Goal: Transaction & Acquisition: Obtain resource

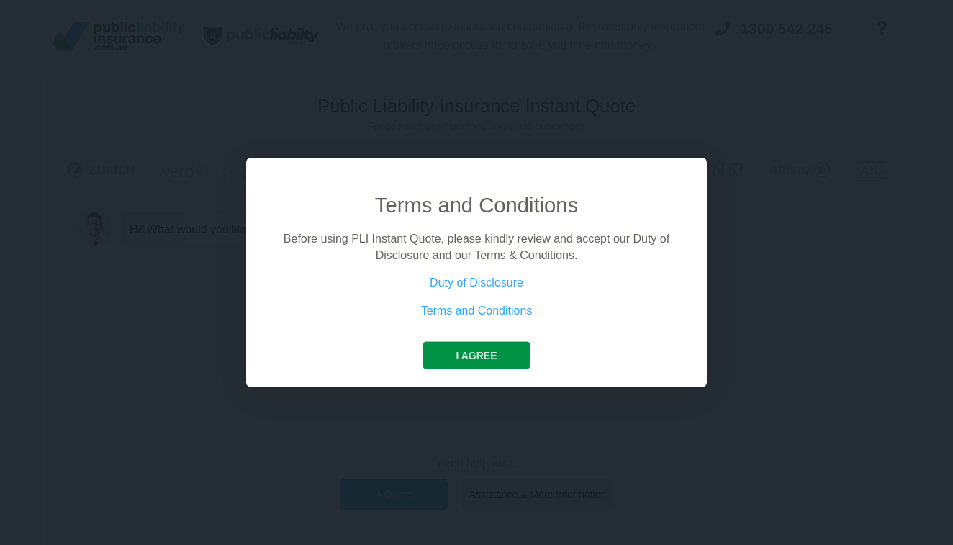
click at [469, 358] on button "I agree" at bounding box center [476, 355] width 107 height 27
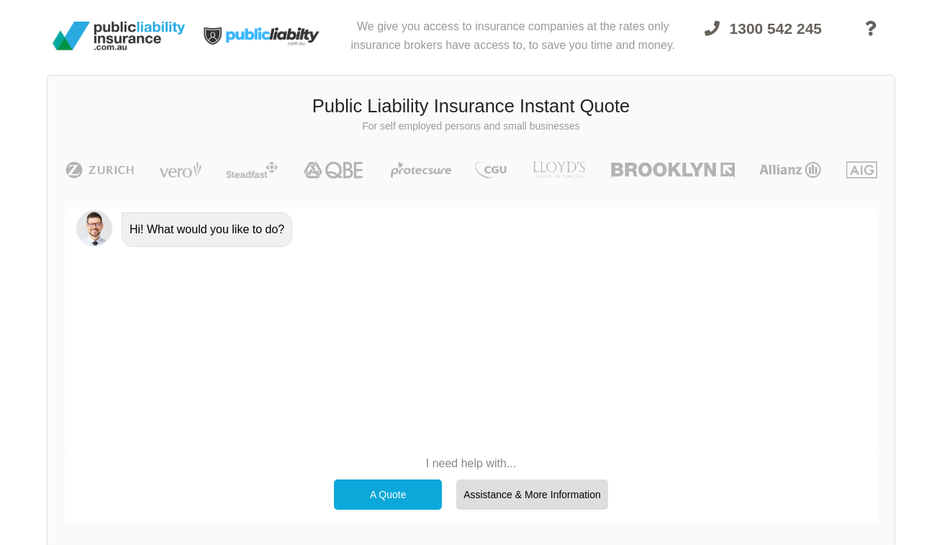
click at [415, 487] on div "A Quote" at bounding box center [388, 494] width 108 height 30
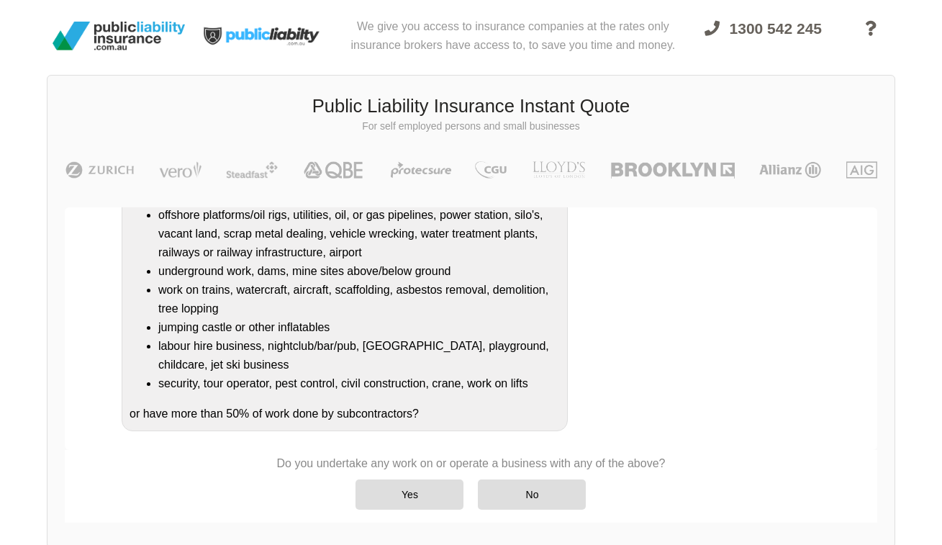
scroll to position [239, 0]
click at [571, 497] on div "No" at bounding box center [532, 494] width 108 height 30
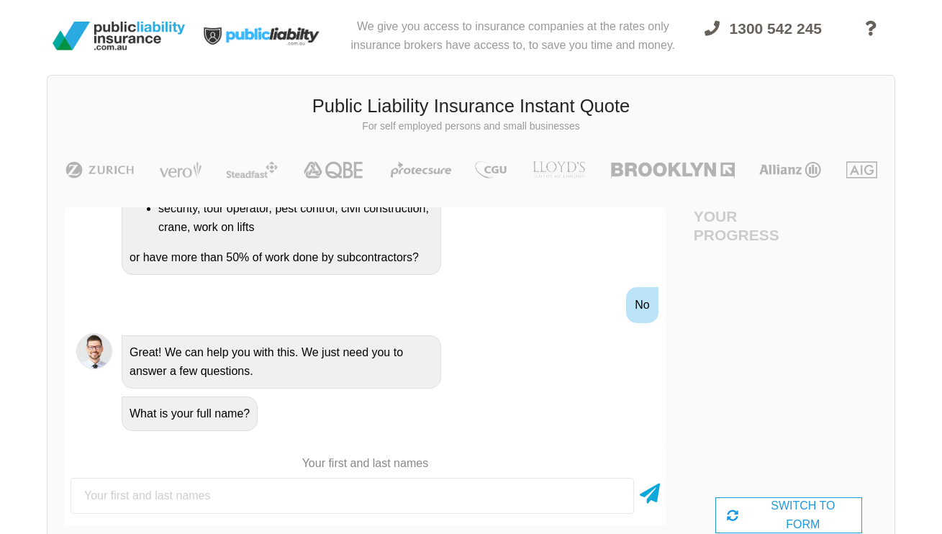
scroll to position [466, 0]
type input "[PERSON_NAME]"
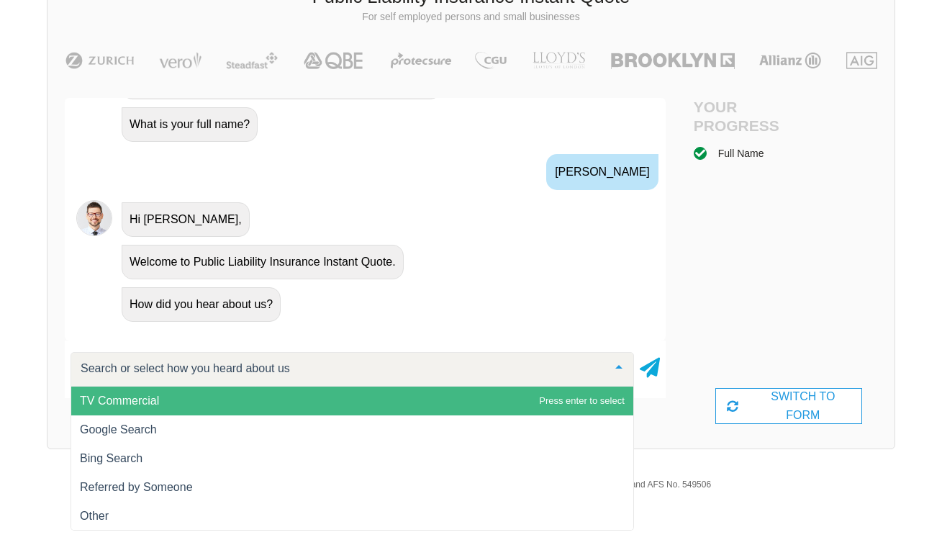
scroll to position [108, 0]
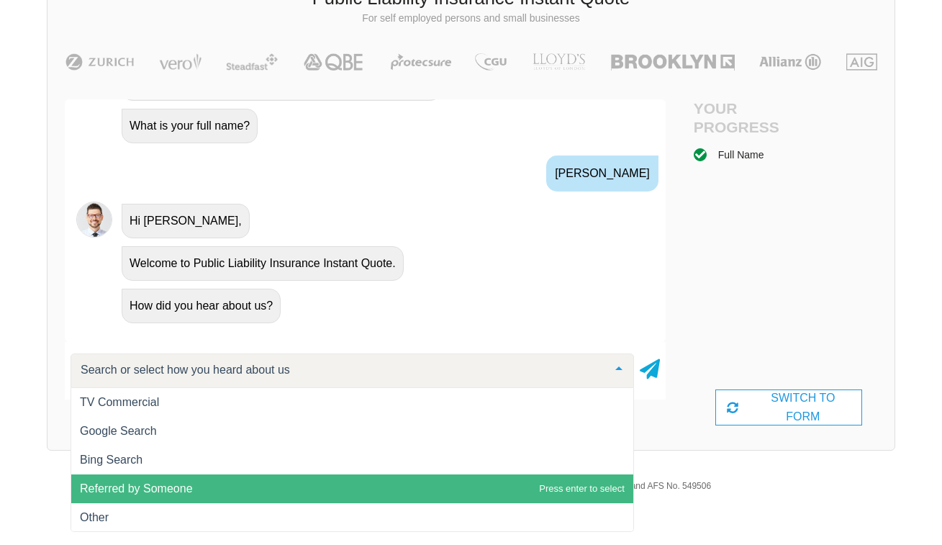
click at [157, 490] on span "Referred by Someone" at bounding box center [136, 488] width 113 height 12
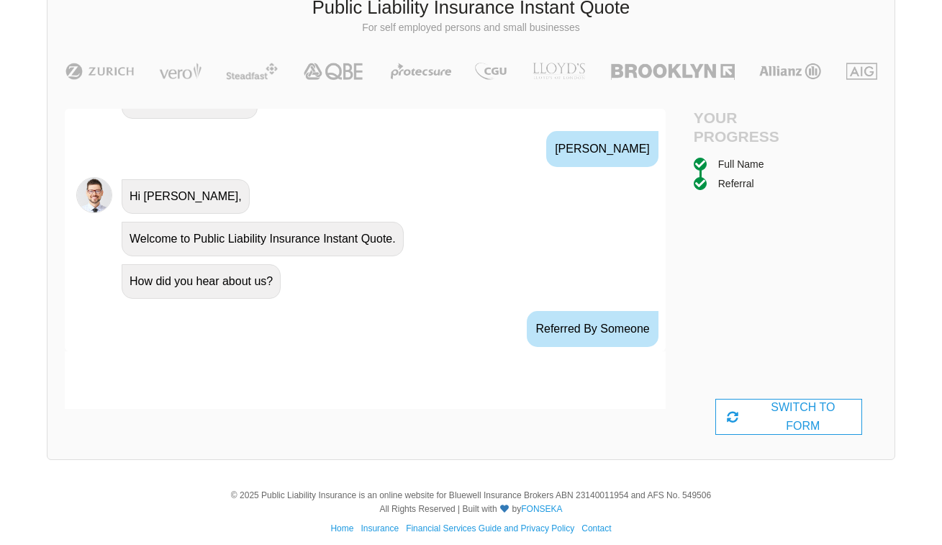
scroll to position [741, 0]
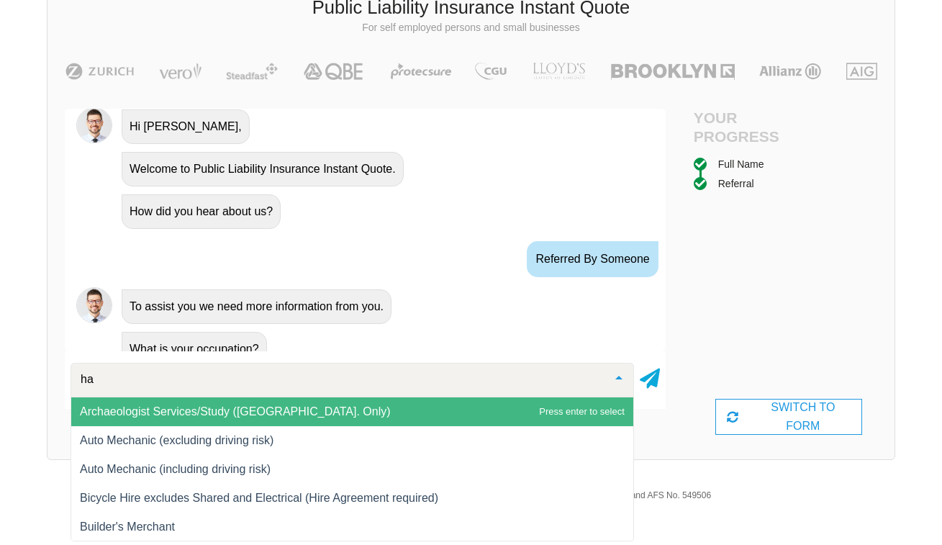
type input "hai"
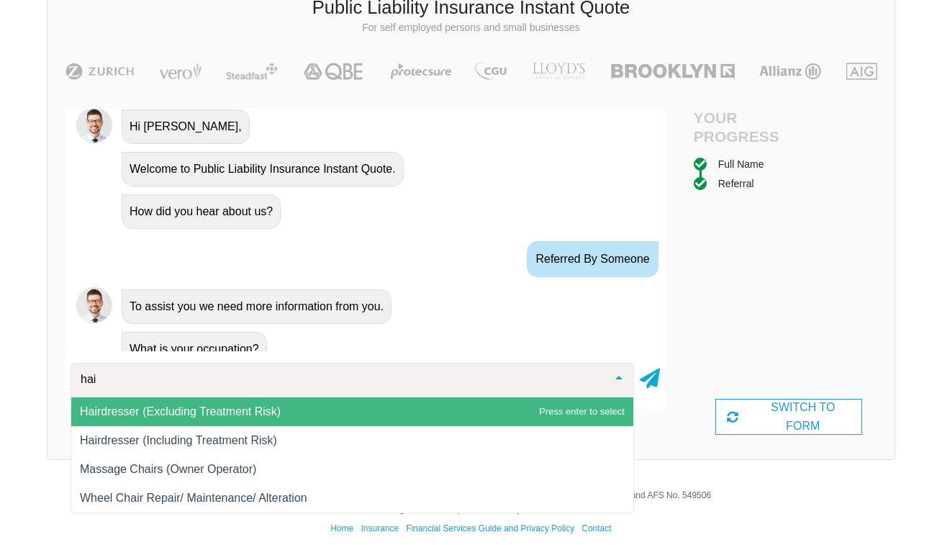
click at [233, 418] on span "Hairdresser (Excluding Treatment Risk)" at bounding box center [352, 411] width 562 height 29
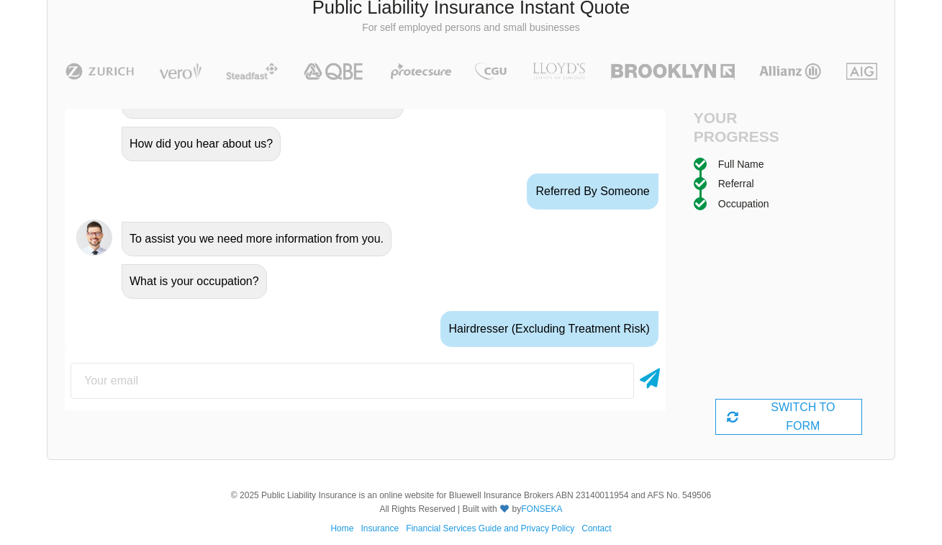
scroll to position [836, 0]
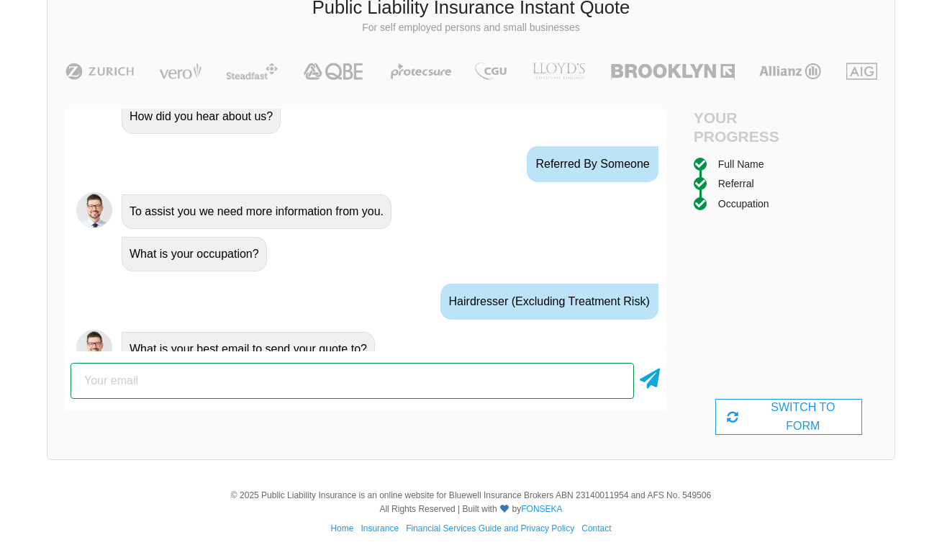
type input "[PERSON_NAME][EMAIL_ADDRESS][PERSON_NAME][DOMAIN_NAME]"
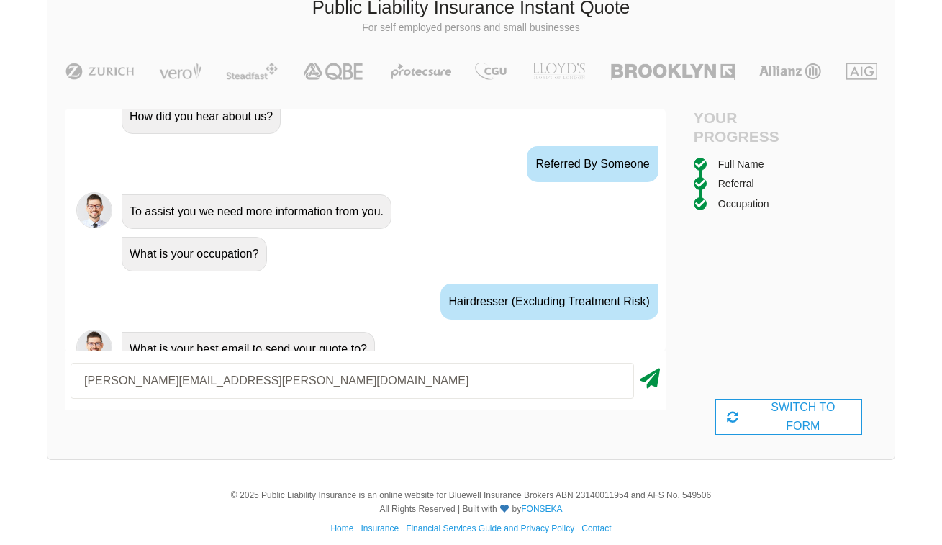
click at [648, 379] on icon at bounding box center [650, 376] width 20 height 26
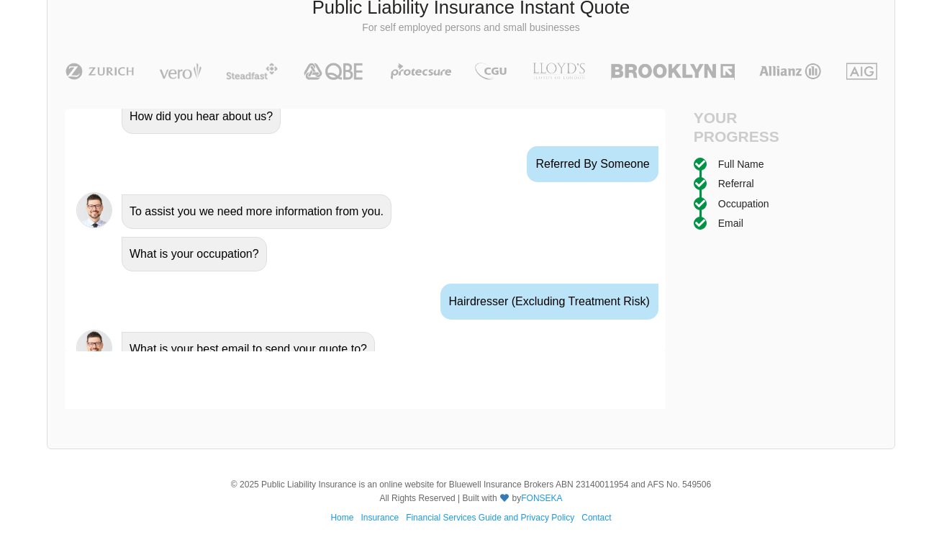
scroll to position [931, 0]
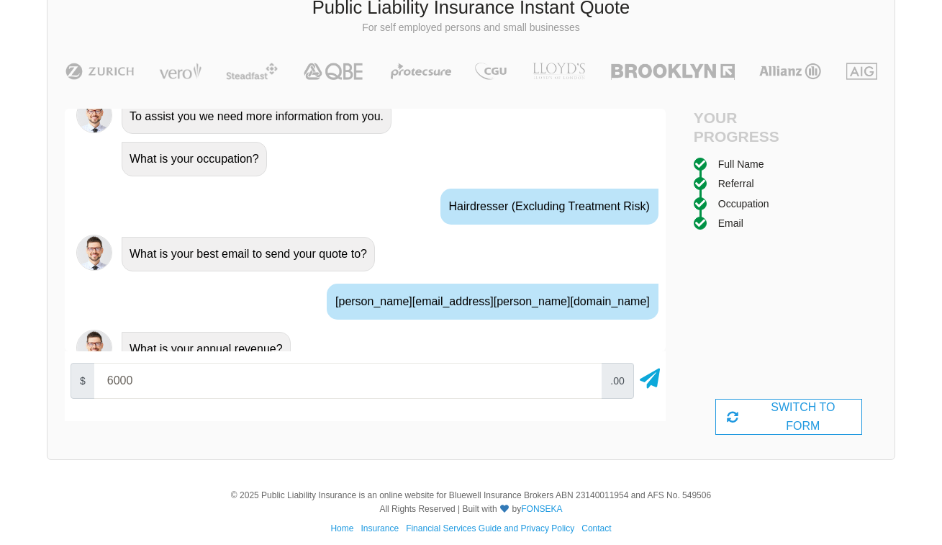
type input "60000"
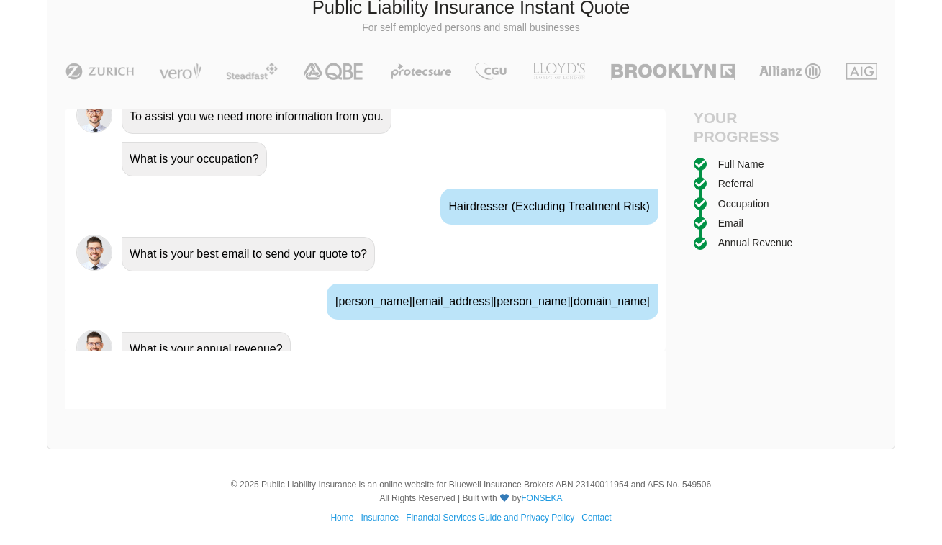
scroll to position [1027, 0]
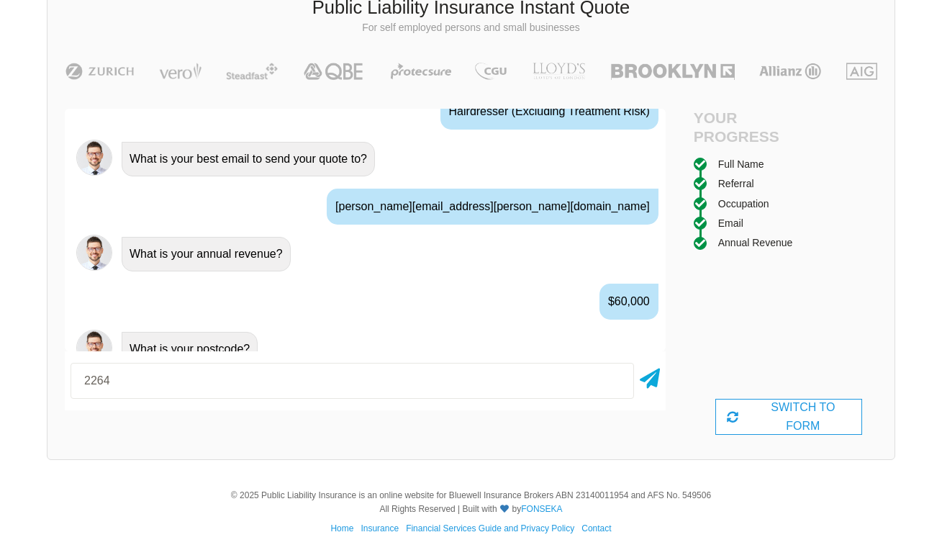
type input "2264"
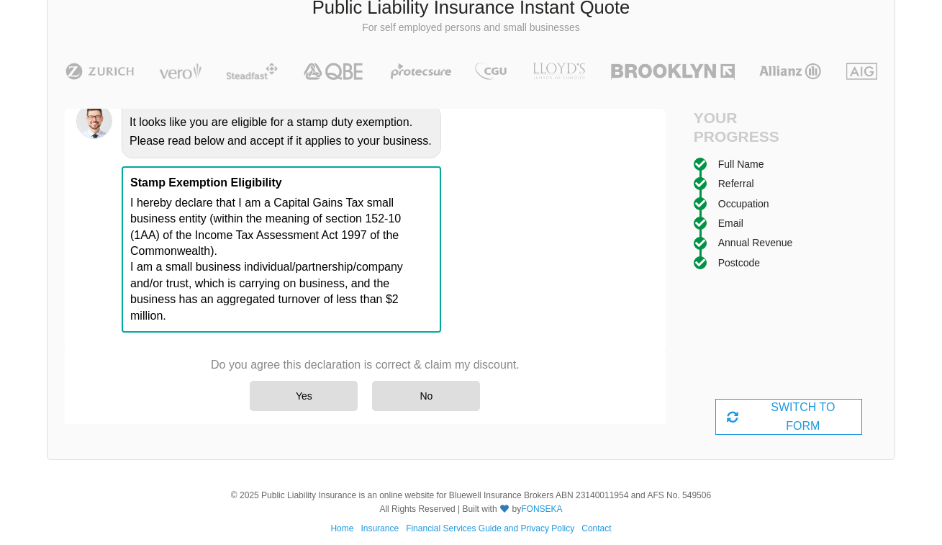
scroll to position [1448, 0]
click at [307, 397] on div "Yes" at bounding box center [304, 396] width 108 height 30
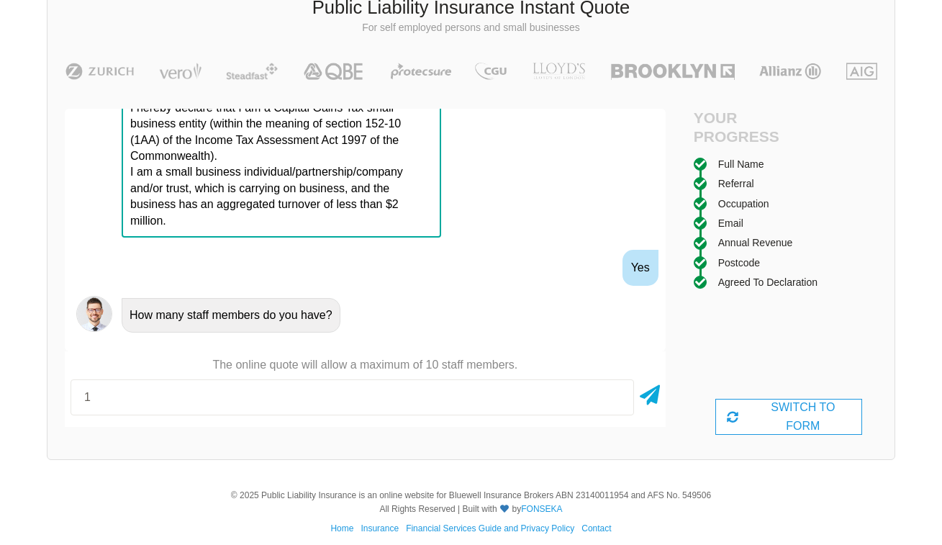
type input "1"
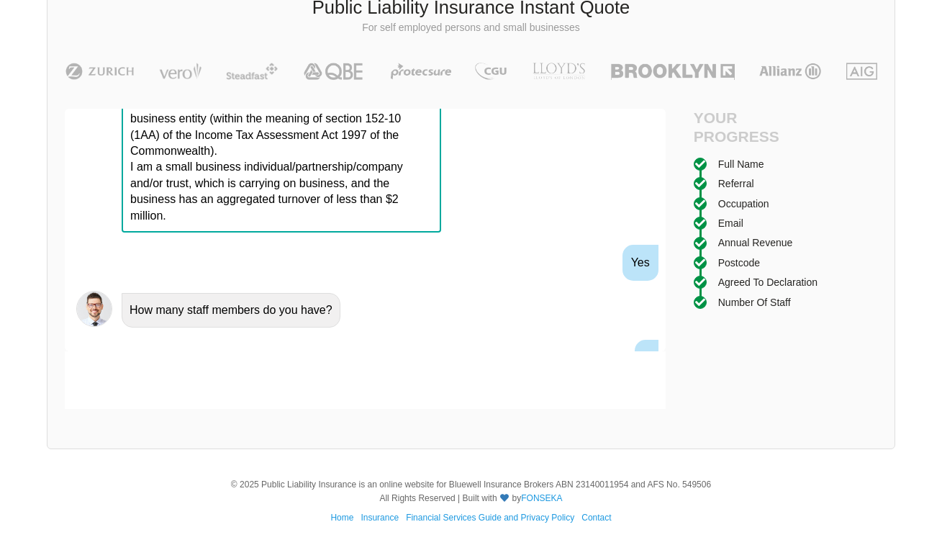
scroll to position [1520, 0]
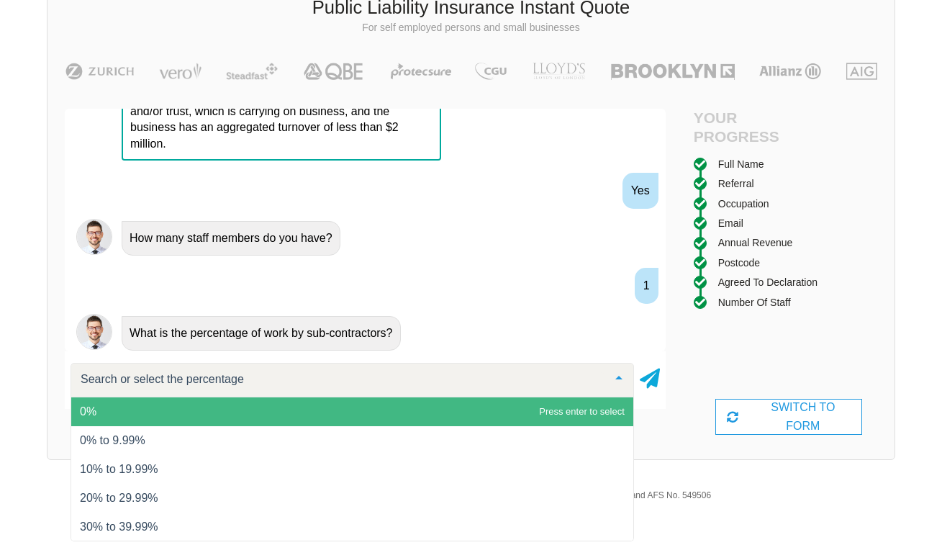
click at [135, 412] on span "0%" at bounding box center [352, 411] width 562 height 29
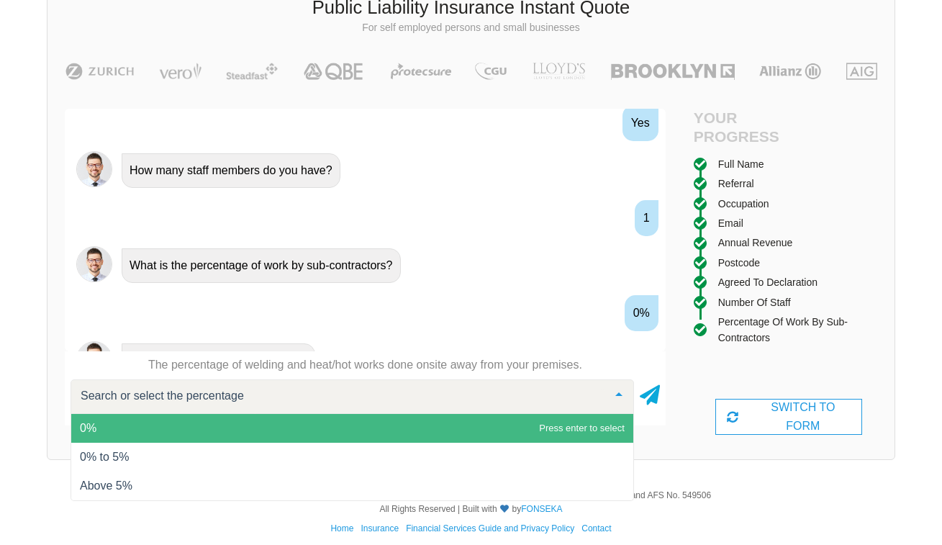
scroll to position [1615, 0]
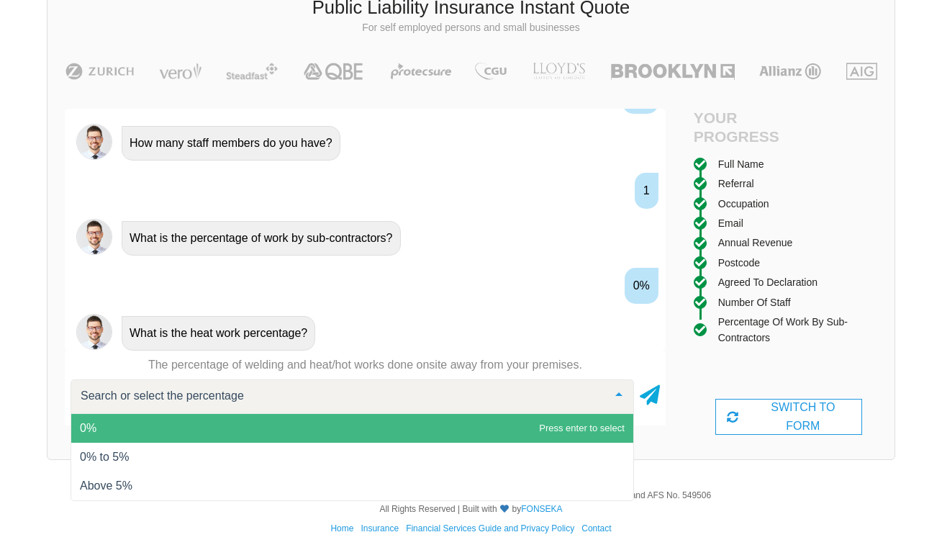
click at [158, 428] on span "0%" at bounding box center [352, 428] width 562 height 29
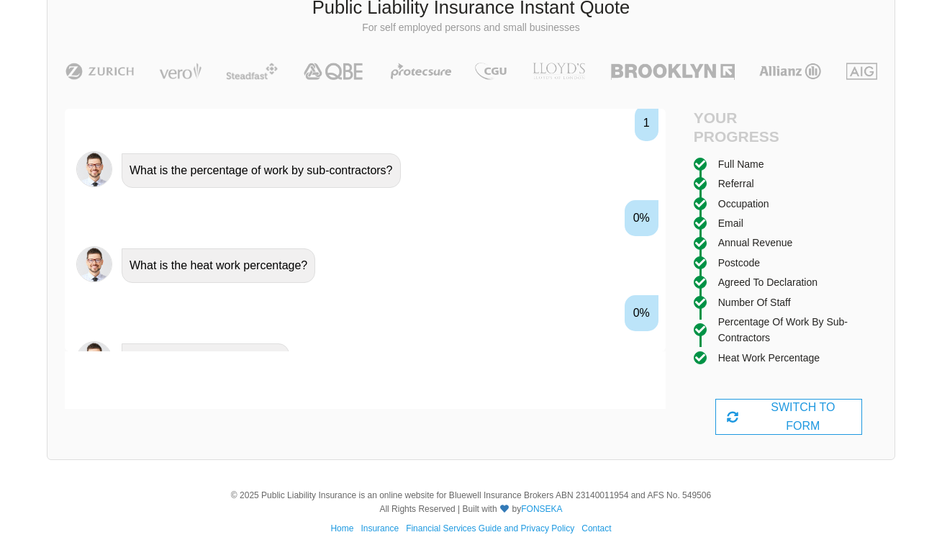
scroll to position [1710, 0]
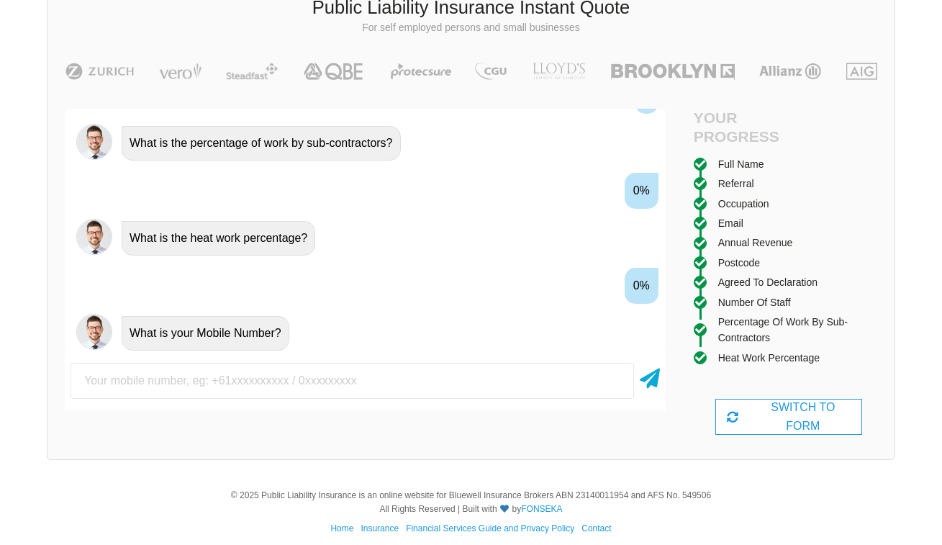
click at [171, 388] on input "text" at bounding box center [353, 381] width 564 height 36
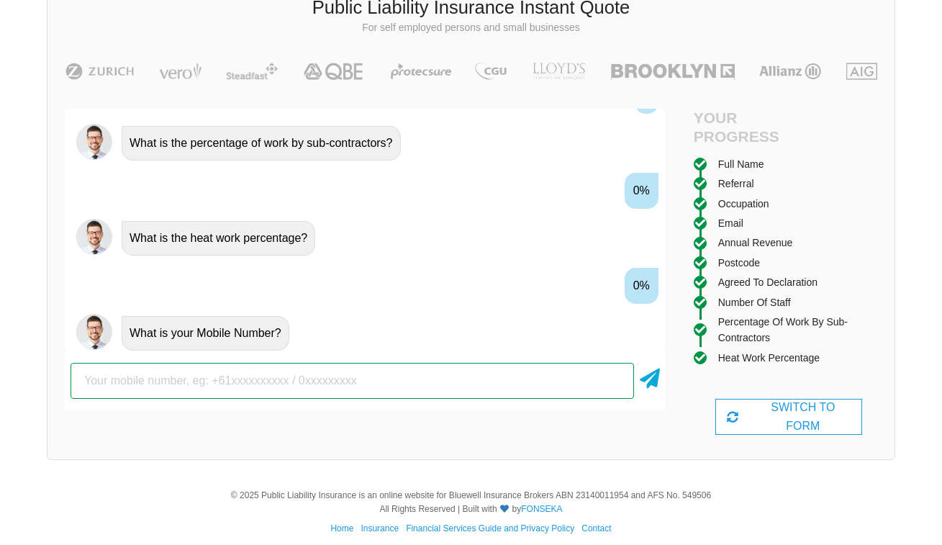
type input "0412156550"
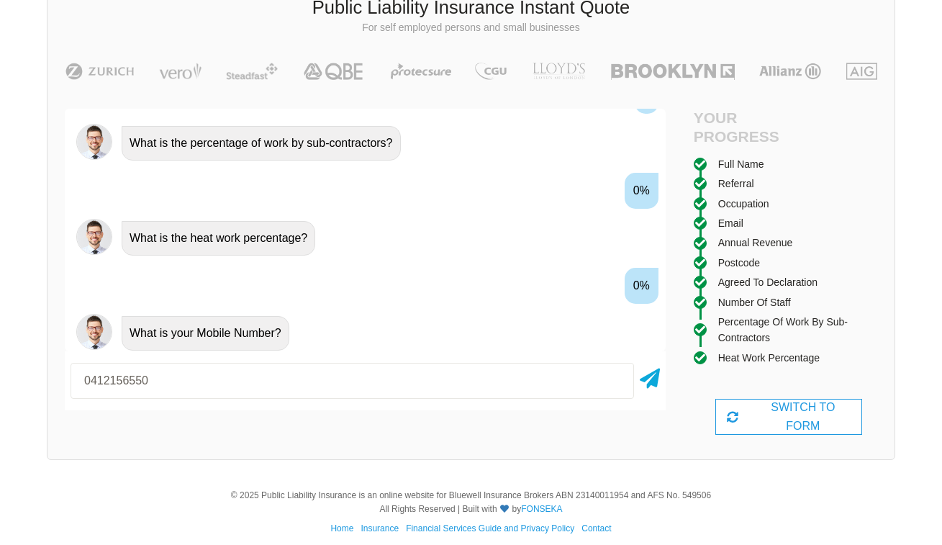
scroll to position [1805, 0]
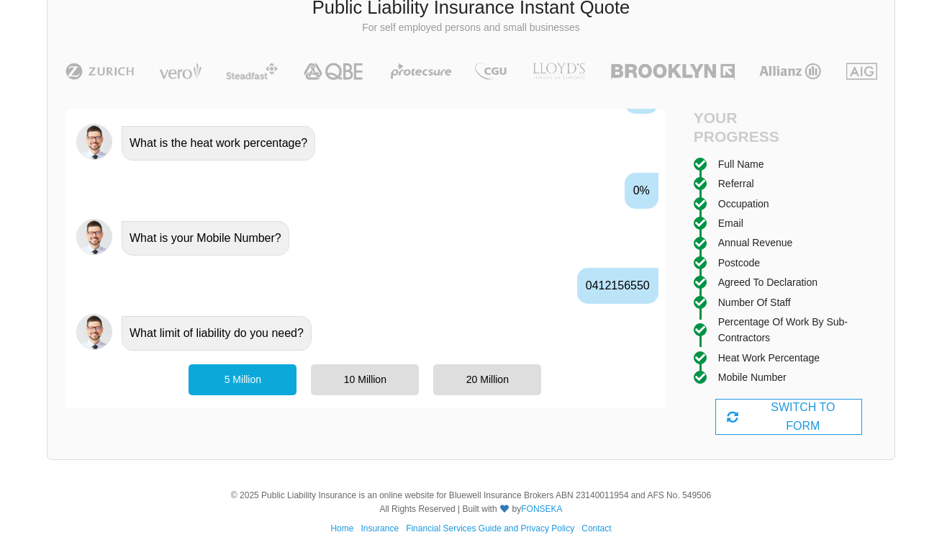
click at [253, 381] on div "5 Million" at bounding box center [243, 379] width 108 height 30
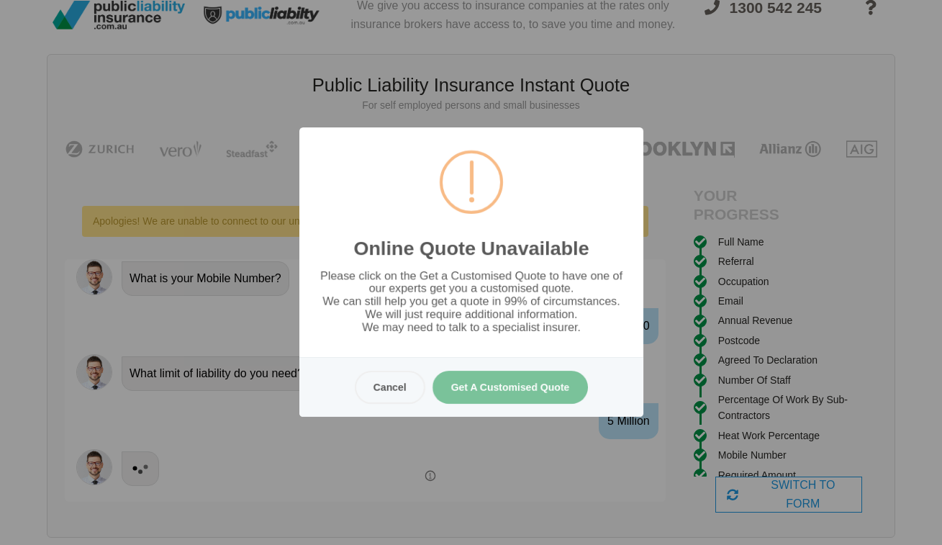
scroll to position [0, 0]
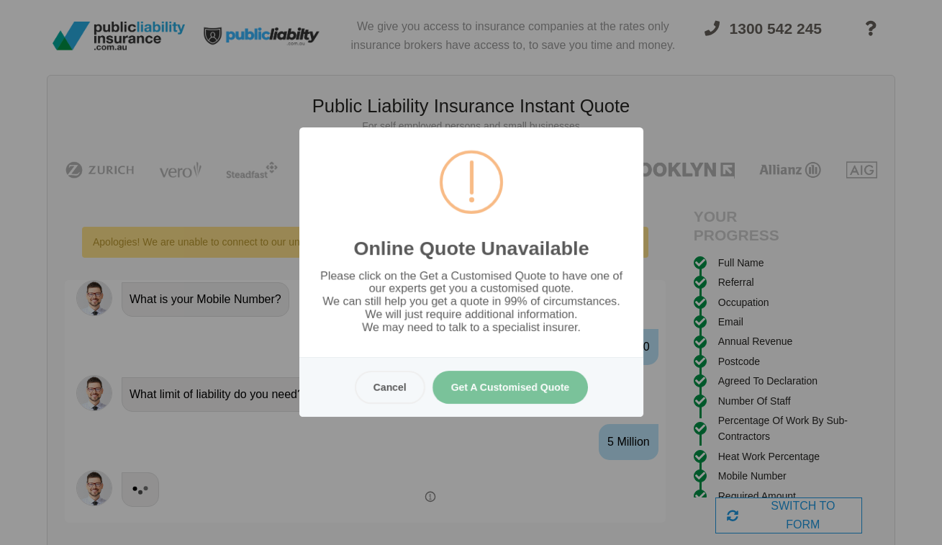
click at [518, 394] on button "Get A Customised Quote" at bounding box center [510, 387] width 156 height 33
